Goal: Task Accomplishment & Management: Manage account settings

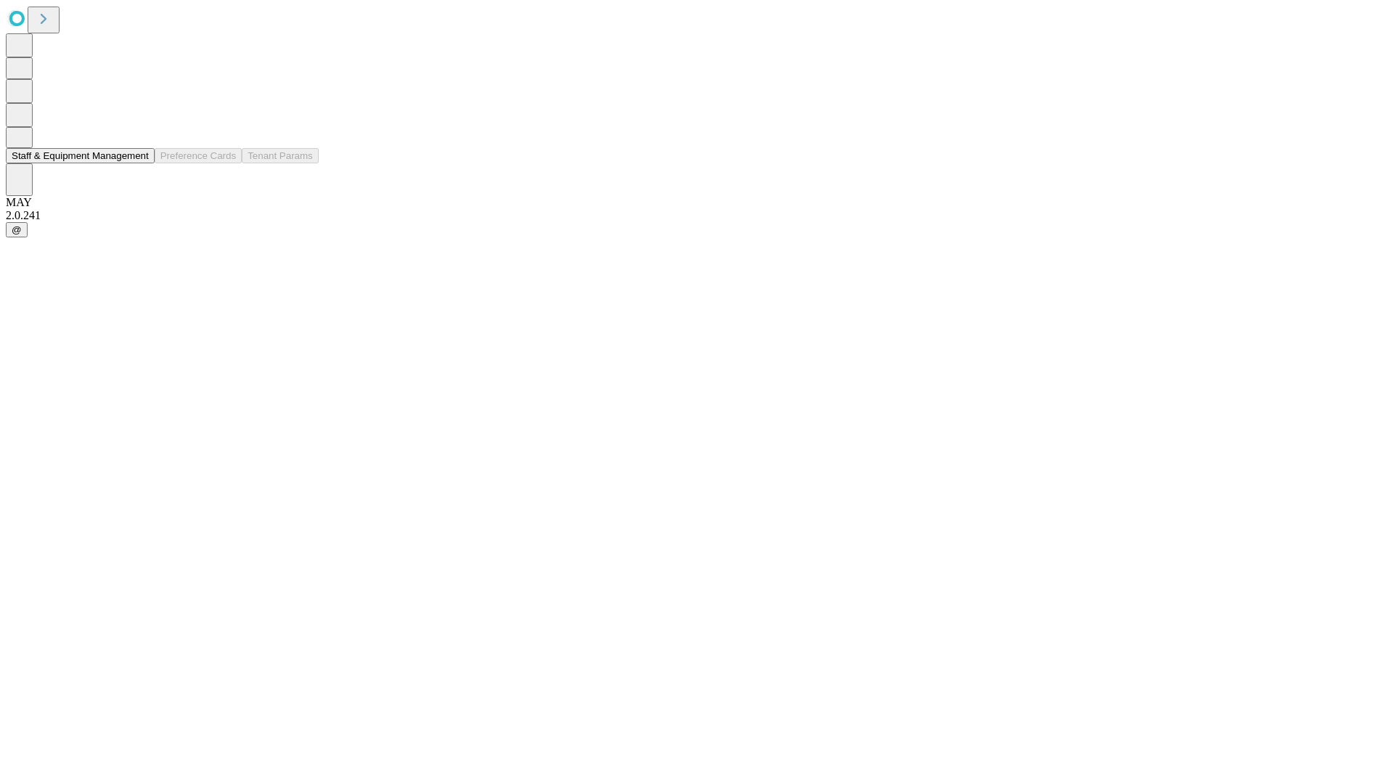
click at [139, 163] on button "Staff & Equipment Management" at bounding box center [80, 155] width 149 height 15
